Goal: Task Accomplishment & Management: Use online tool/utility

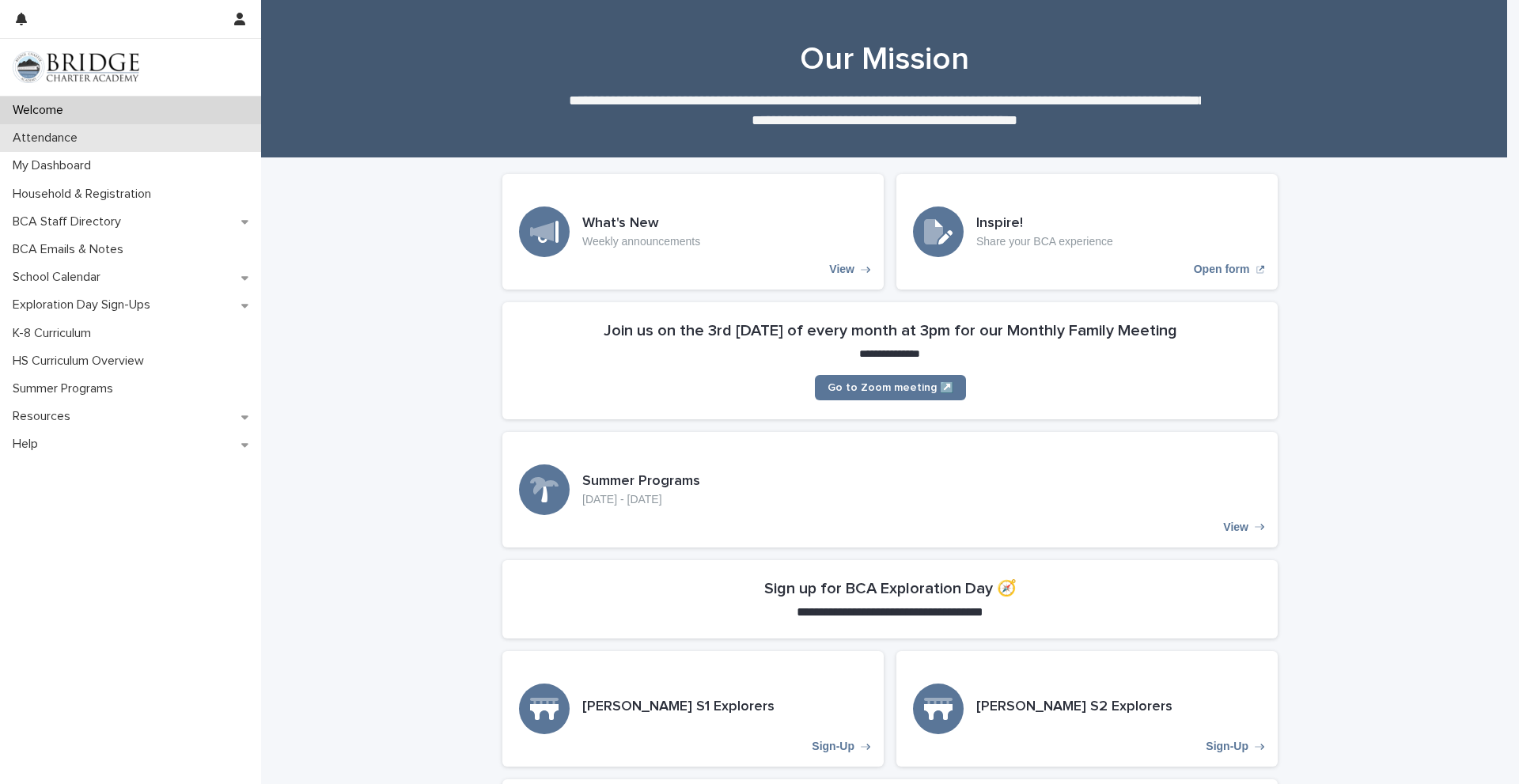
click at [84, 136] on p "Attendance" at bounding box center [48, 137] width 84 height 15
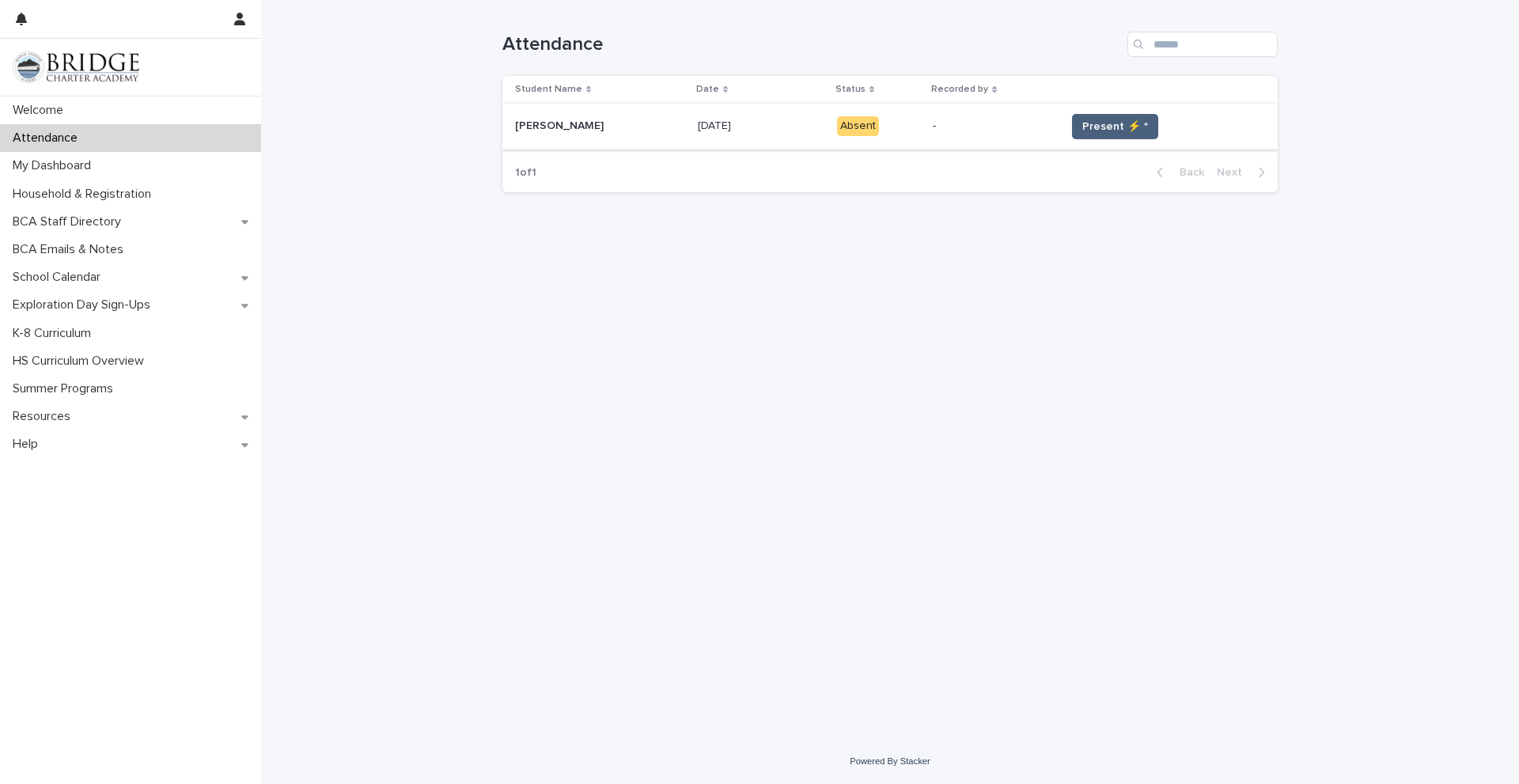
click at [1082, 129] on span "Present ⚡ *" at bounding box center [1115, 126] width 66 height 16
drag, startPoint x: 542, startPoint y: 175, endPoint x: 500, endPoint y: 173, distance: 42.0
click at [500, 173] on div "Loading... Saving… Loading... Saving… Attendance Student Name Date Status Recor…" at bounding box center [890, 349] width 791 height 699
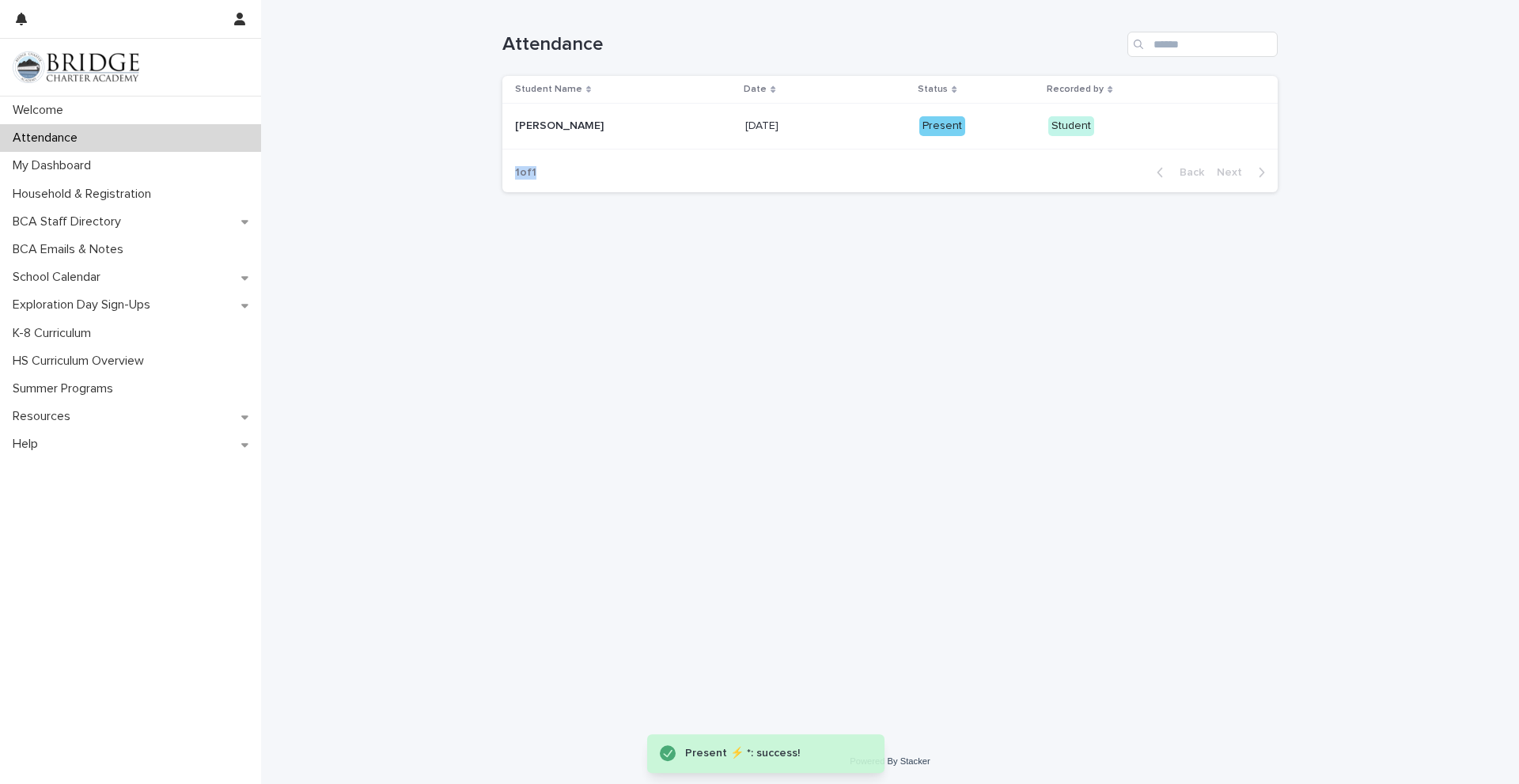
click at [500, 173] on div "Loading... Saving… Loading... Saving… Attendance Student Name Date Status Recor…" at bounding box center [890, 349] width 791 height 699
